Goal: Task Accomplishment & Management: Complete application form

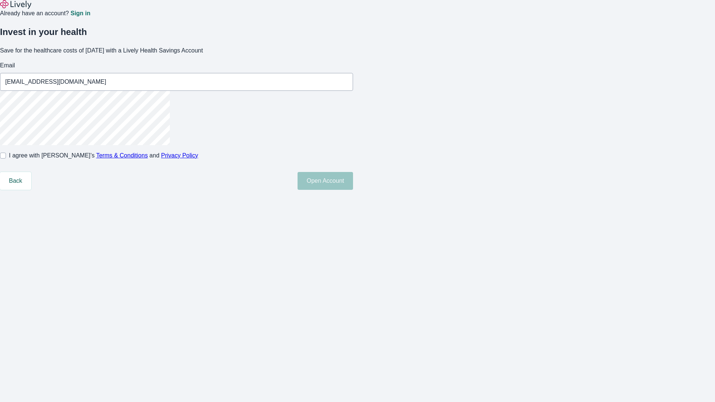
click at [6, 159] on input "I agree with Lively’s Terms & Conditions and Privacy Policy" at bounding box center [3, 156] width 6 height 6
checkbox input "true"
click at [353, 190] on button "Open Account" at bounding box center [324, 181] width 55 height 18
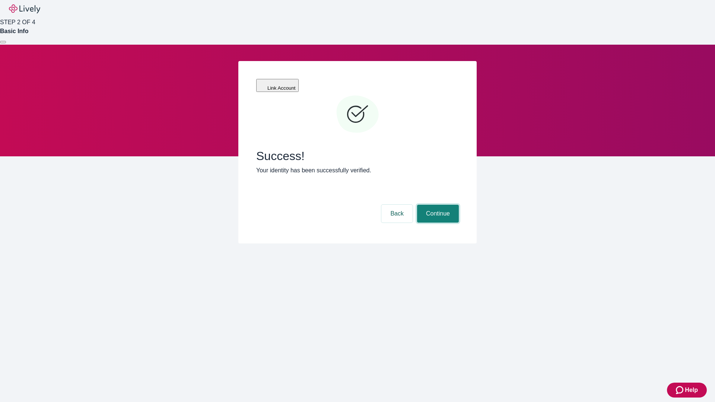
click at [437, 205] on button "Continue" at bounding box center [438, 214] width 42 height 18
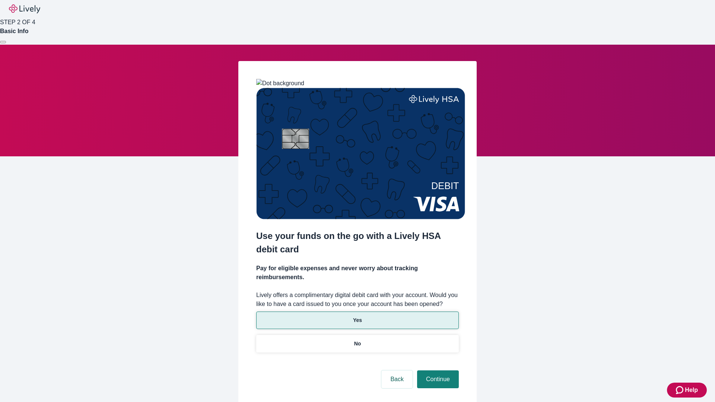
click at [357, 316] on p "Yes" at bounding box center [357, 320] width 9 height 8
click at [437, 370] on button "Continue" at bounding box center [438, 379] width 42 height 18
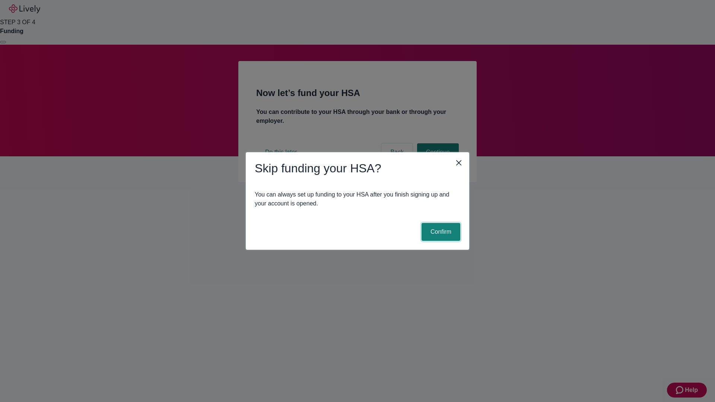
click at [440, 232] on button "Confirm" at bounding box center [440, 232] width 39 height 18
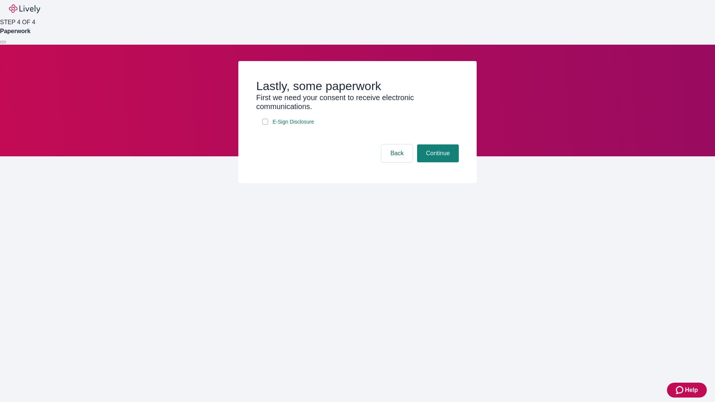
click at [265, 125] on input "E-Sign Disclosure" at bounding box center [265, 122] width 6 height 6
checkbox input "true"
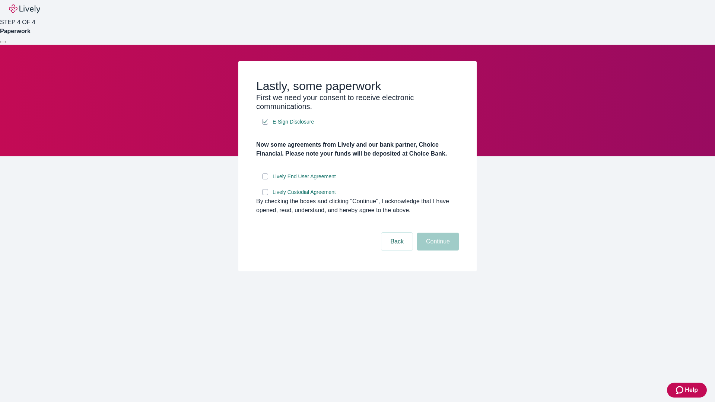
click at [265, 179] on input "Lively End User Agreement" at bounding box center [265, 176] width 6 height 6
checkbox input "true"
click at [265, 195] on input "Lively Custodial Agreement" at bounding box center [265, 192] width 6 height 6
checkbox input "true"
click at [437, 250] on button "Continue" at bounding box center [438, 242] width 42 height 18
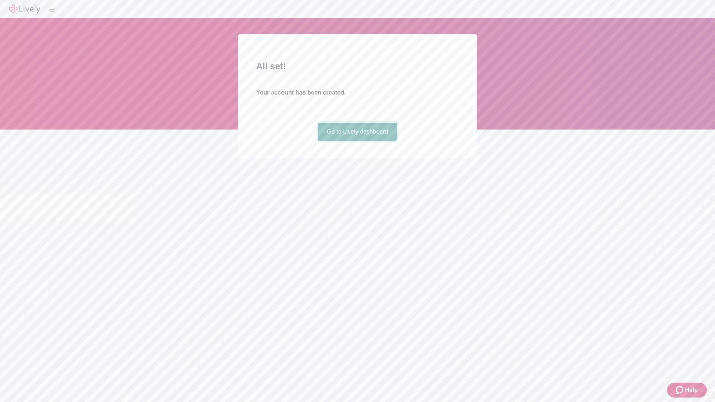
click at [357, 141] on link "Go to Lively dashboard" at bounding box center [357, 132] width 79 height 18
